Goal: Transaction & Acquisition: Purchase product/service

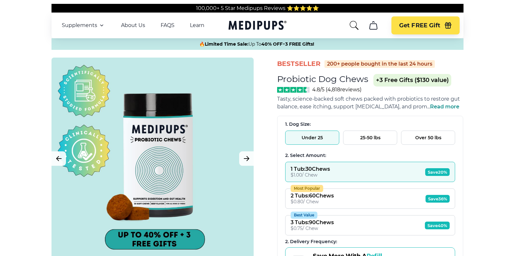
click at [359, 87] on div "Probiotic Dog Chews +3 Free Gifts ($130 value)" at bounding box center [370, 80] width 186 height 14
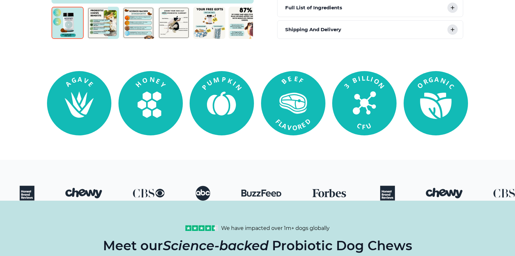
scroll to position [539, 0]
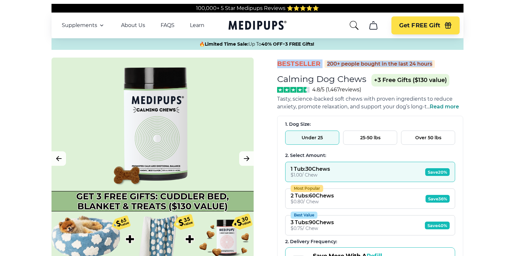
drag, startPoint x: 512, startPoint y: 65, endPoint x: 104, endPoint y: 57, distance: 408.5
click at [192, 79] on div "BestSeller 200+ people bought in the last 24 hours Calming Dog Chews (+ 3 Free …" at bounding box center [257, 250] width 425 height 384
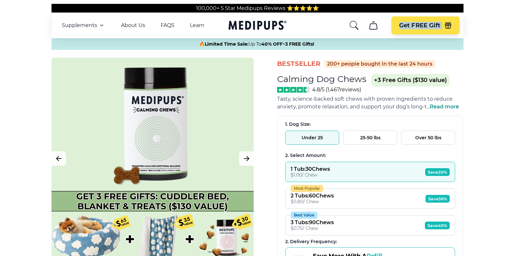
drag, startPoint x: 193, startPoint y: 47, endPoint x: 342, endPoint y: 45, distance: 149.0
click at [192, 45] on div "🔥 Limited Time Sale: Up To 40% OFF + 3 FREE Gifts!" at bounding box center [256, 44] width 403 height 6
drag, startPoint x: 340, startPoint y: 45, endPoint x: 171, endPoint y: 47, distance: 168.7
click at [171, 47] on div "🔥 Limited Time Sale: Up To 40% OFF + 3 FREE Gifts!" at bounding box center [256, 44] width 403 height 6
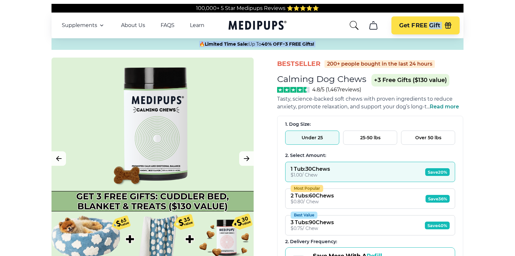
click at [171, 47] on div "🔥 Limited Time Sale: Up To 40% OFF + 3 FREE Gifts!" at bounding box center [256, 44] width 403 height 6
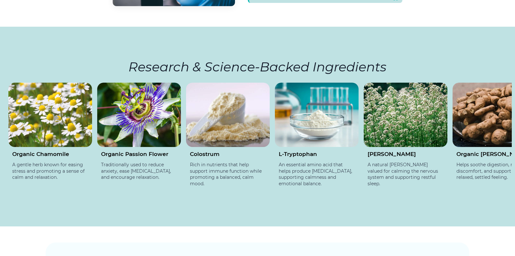
scroll to position [1129, 0]
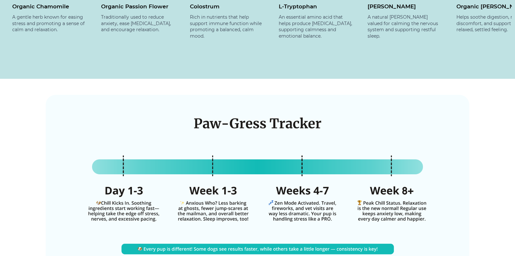
drag, startPoint x: 276, startPoint y: 120, endPoint x: 217, endPoint y: 2, distance: 132.3
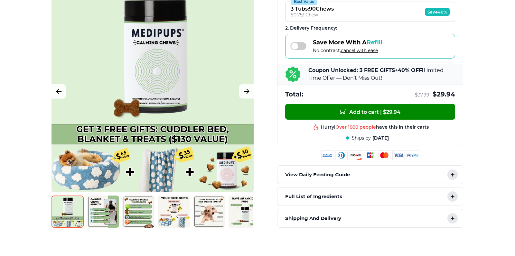
scroll to position [0, 0]
